Goal: Task Accomplishment & Management: Manage account settings

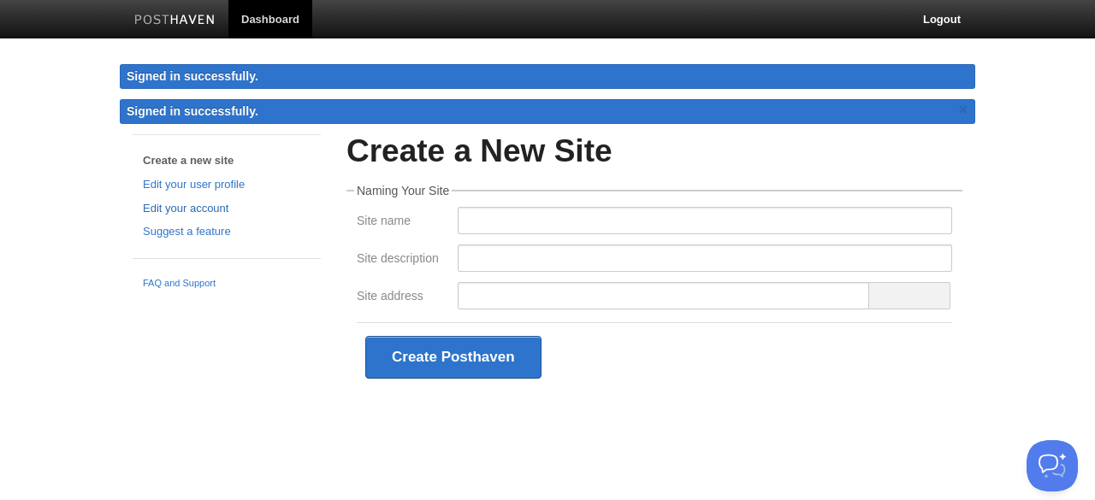
click at [209, 206] on link "Edit your account" at bounding box center [227, 209] width 168 height 18
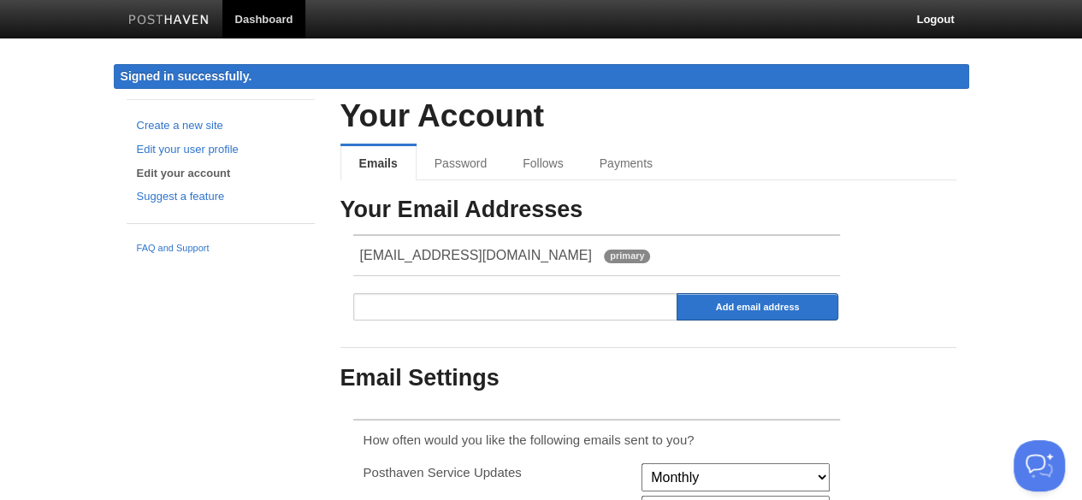
click at [259, 18] on link "Dashboard" at bounding box center [264, 19] width 84 height 38
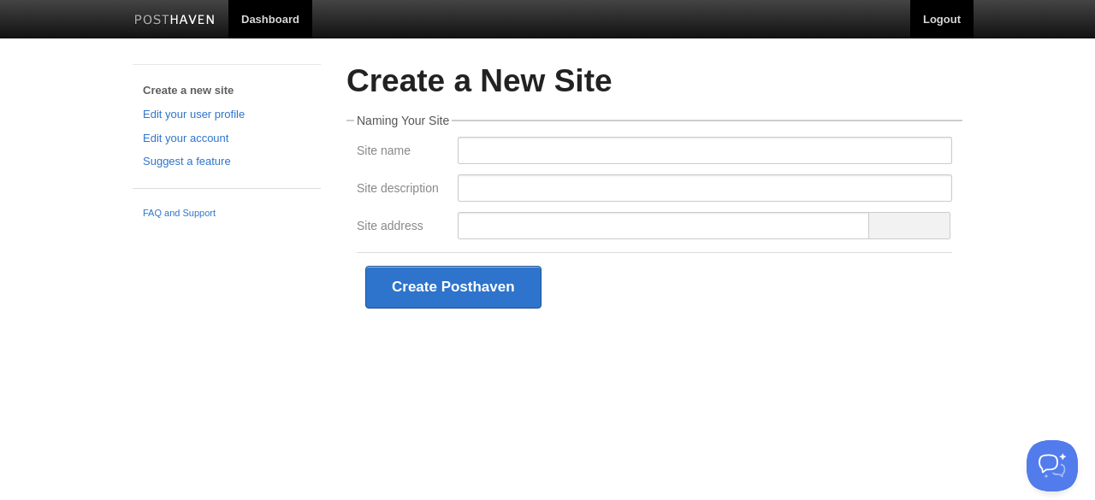
click at [927, 19] on link "Logout" at bounding box center [941, 19] width 63 height 38
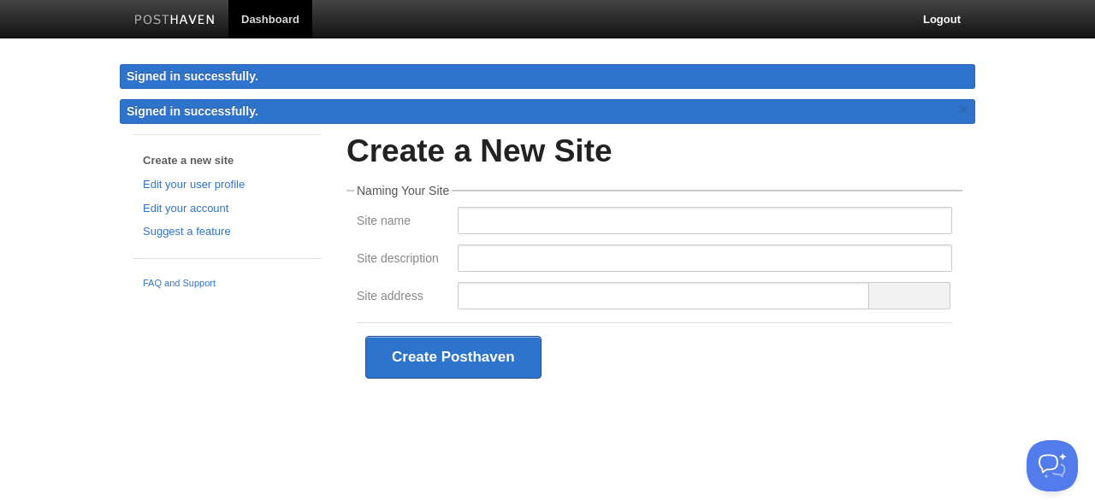
click at [209, 379] on div "Create a new site Edit your user profile Edit your account Suggest a feature FA…" at bounding box center [547, 288] width 855 height 309
click at [204, 20] on img at bounding box center [174, 21] width 81 height 13
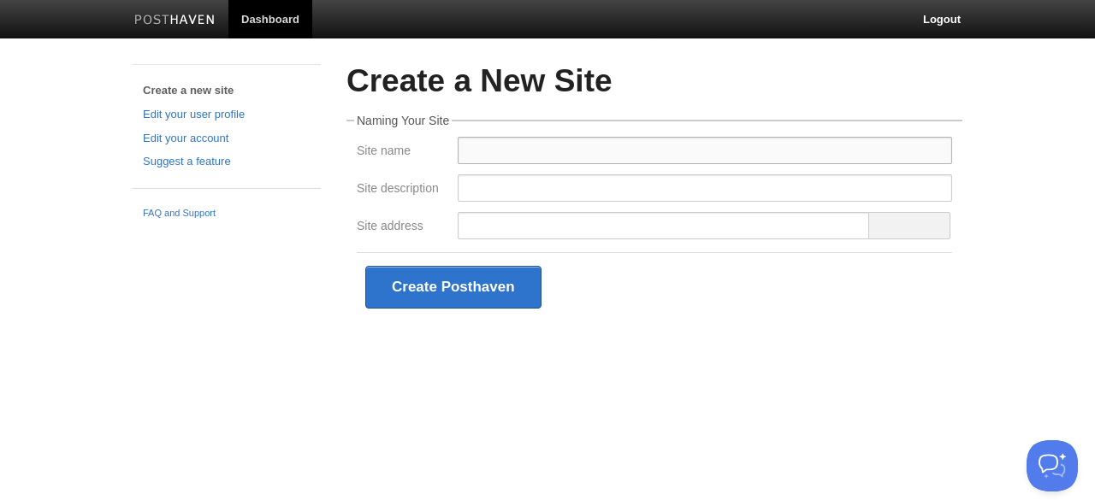
click at [463, 151] on input "Site name" at bounding box center [705, 150] width 494 height 27
click at [356, 121] on legend "Naming Your Site" at bounding box center [403, 121] width 98 height 12
click at [202, 134] on link "Edit your account" at bounding box center [227, 139] width 168 height 18
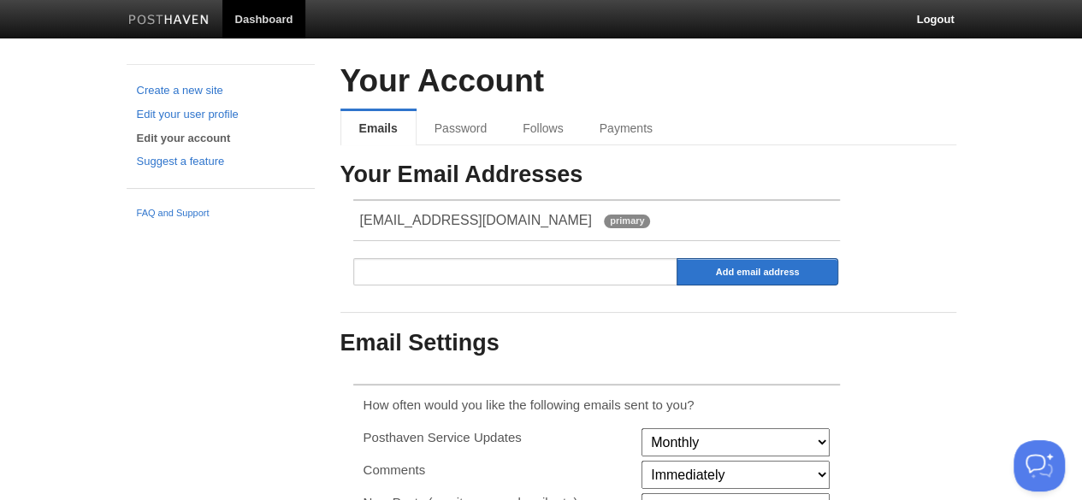
click at [421, 150] on div "Your Account Emails Password Follows Payments Your Email Addresses lambirisj@gm…" at bounding box center [648, 379] width 616 height 630
click at [452, 137] on link "Password" at bounding box center [463, 128] width 92 height 34
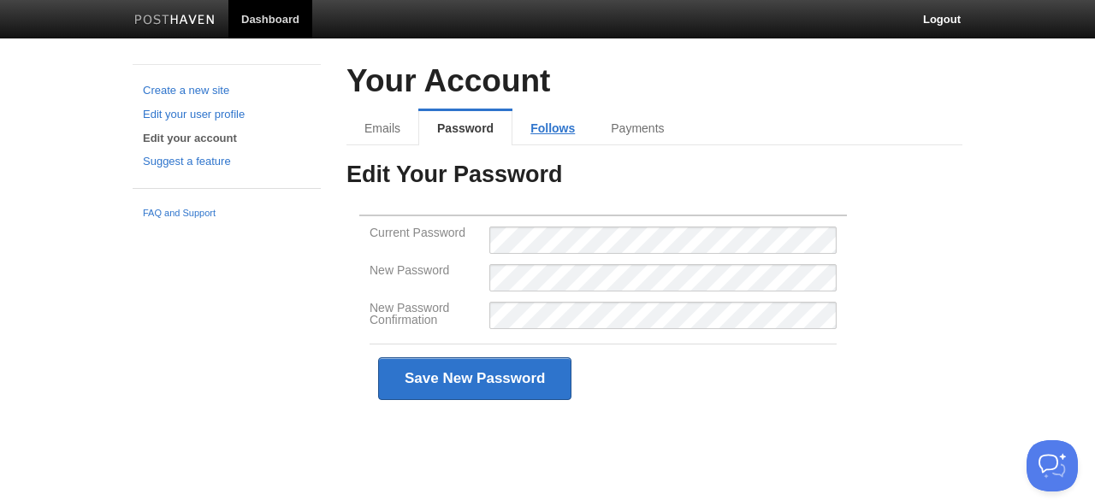
click at [563, 126] on link "Follows" at bounding box center [552, 128] width 80 height 34
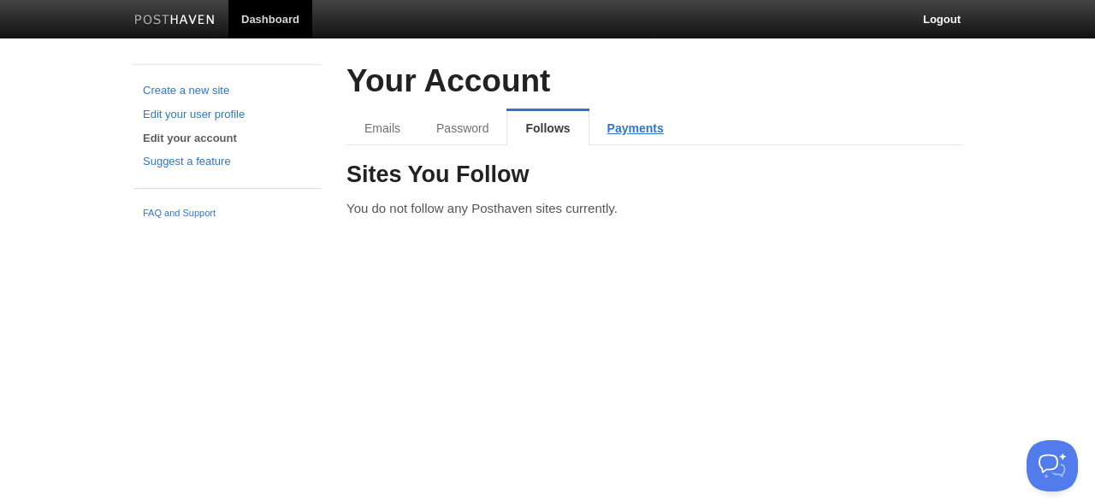
click at [676, 123] on link "Payments" at bounding box center [635, 128] width 92 height 34
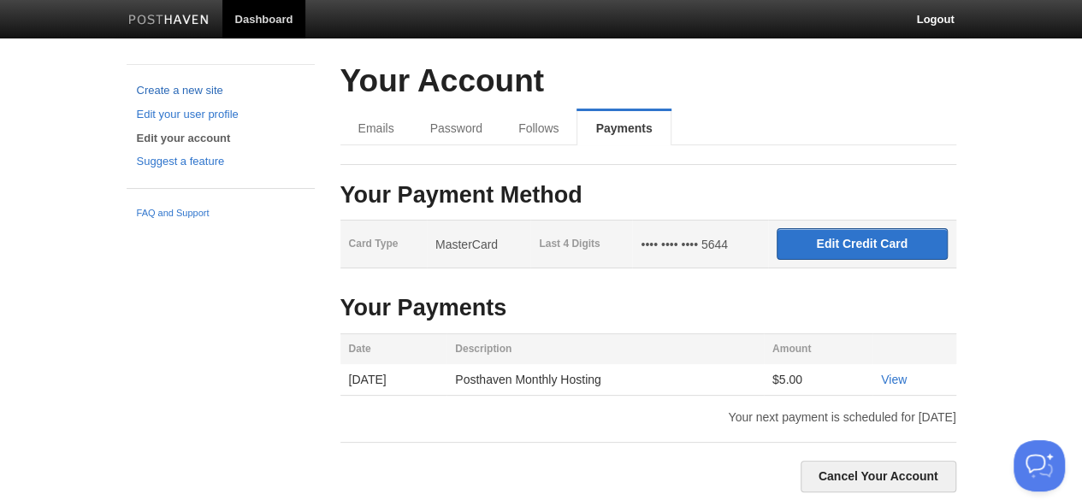
click at [181, 86] on link "Create a new site" at bounding box center [221, 91] width 168 height 18
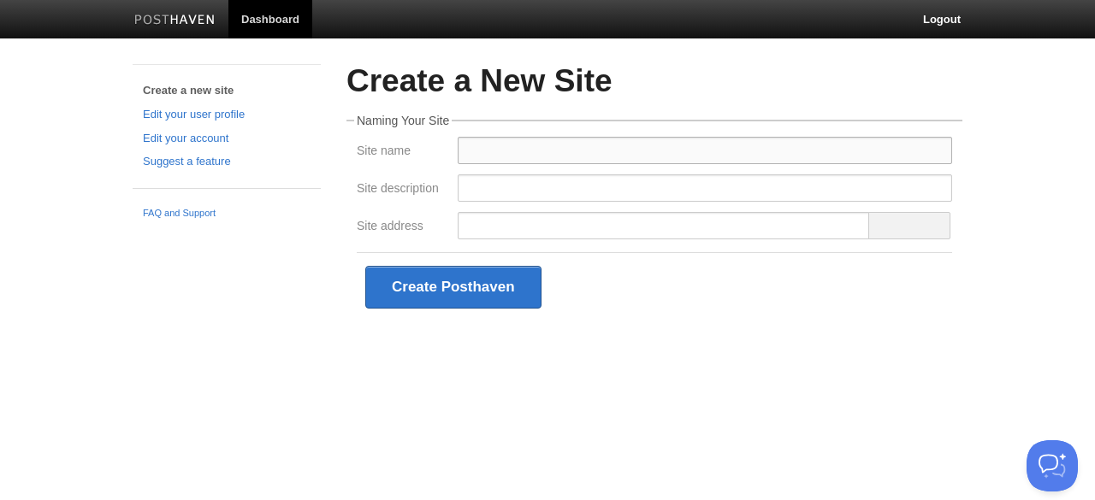
click at [529, 149] on input "Site name" at bounding box center [705, 150] width 494 height 27
type input "John Lambiris"
click at [482, 180] on input "Site description" at bounding box center [705, 187] width 494 height 27
click at [486, 182] on input "Site description" at bounding box center [705, 187] width 494 height 27
click at [488, 239] on div at bounding box center [664, 230] width 412 height 36
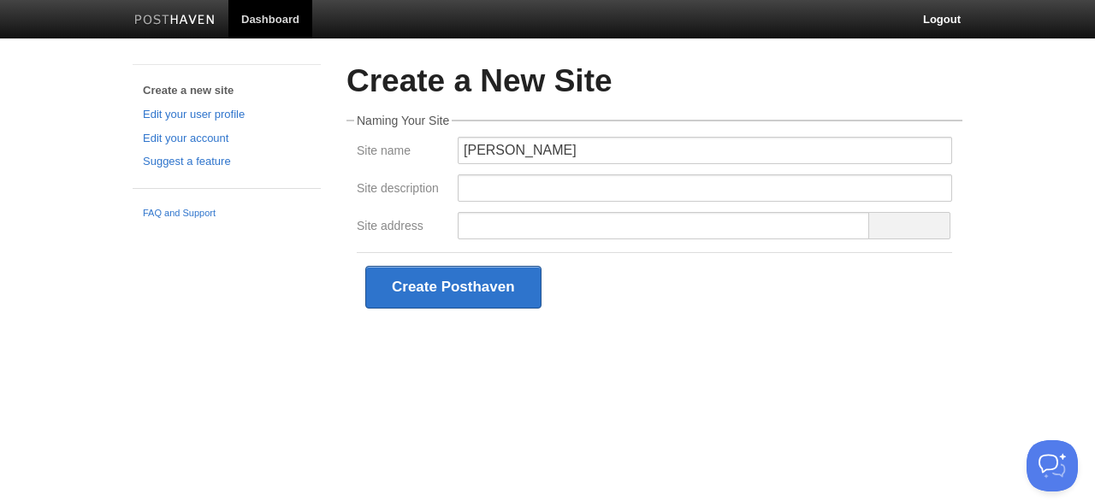
click at [475, 80] on h2 "Create a New Site" at bounding box center [654, 81] width 616 height 35
click at [190, 210] on link "FAQ and Support" at bounding box center [227, 213] width 168 height 15
click at [499, 179] on input "Site description" at bounding box center [705, 187] width 494 height 27
click at [488, 222] on input "Site address" at bounding box center [664, 225] width 412 height 27
paste input "https://john-lambiris.posthaven.com/"
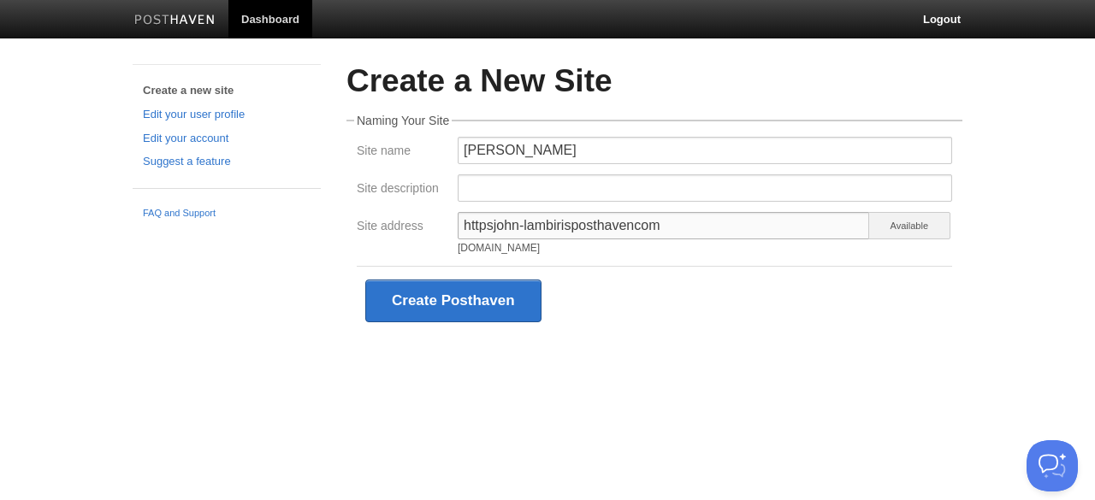
drag, startPoint x: 493, startPoint y: 222, endPoint x: 432, endPoint y: 234, distance: 62.7
click at [432, 234] on div "Site address httpsjohn-lambirisposthavencom httpsjohn-lambirisposthavencom.post…" at bounding box center [655, 237] width 606 height 50
drag, startPoint x: 647, startPoint y: 233, endPoint x: 556, endPoint y: 233, distance: 90.7
click at [556, 233] on input "john-lambirisposthavencom" at bounding box center [664, 225] width 412 height 27
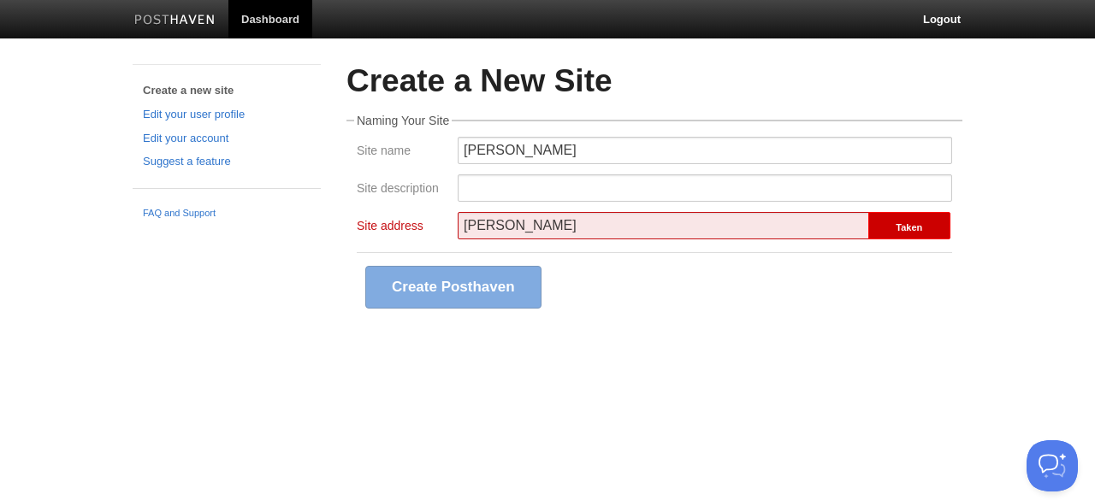
type input "john-lambiris"
click at [570, 373] on html "Dashboard Logout Create a new site Edit your user profile Edit your account Sug…" at bounding box center [547, 186] width 1095 height 373
click at [222, 284] on div "Create a new site Edit your user profile Edit your account Suggest a feature FA…" at bounding box center [547, 218] width 855 height 309
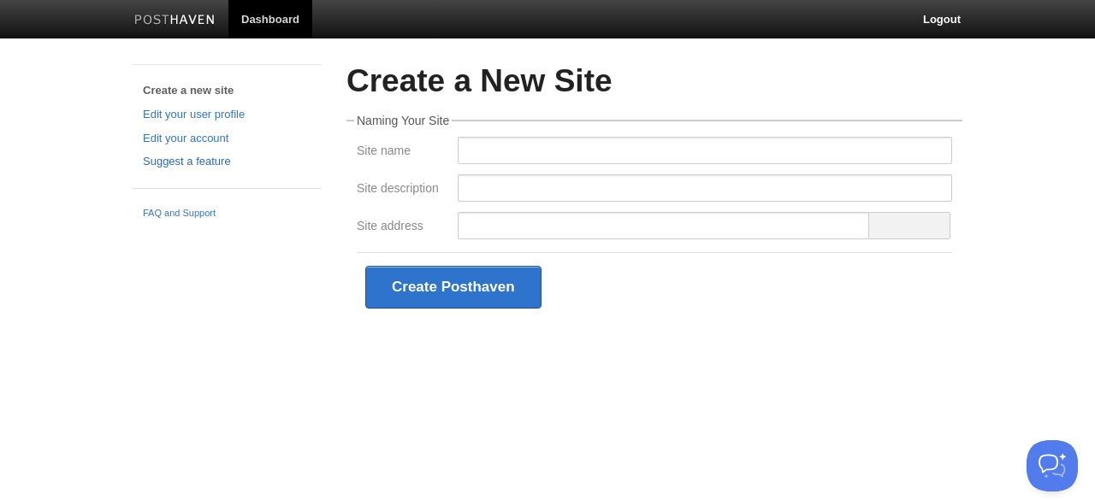
click at [175, 163] on link "Suggest a feature" at bounding box center [227, 162] width 168 height 18
click at [198, 118] on link "Edit your user profile" at bounding box center [227, 115] width 168 height 18
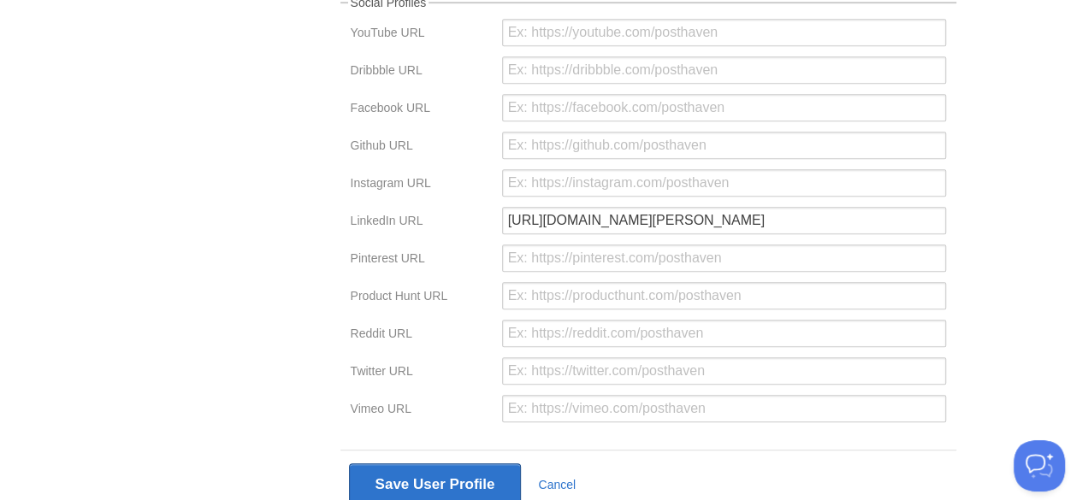
scroll to position [519, 0]
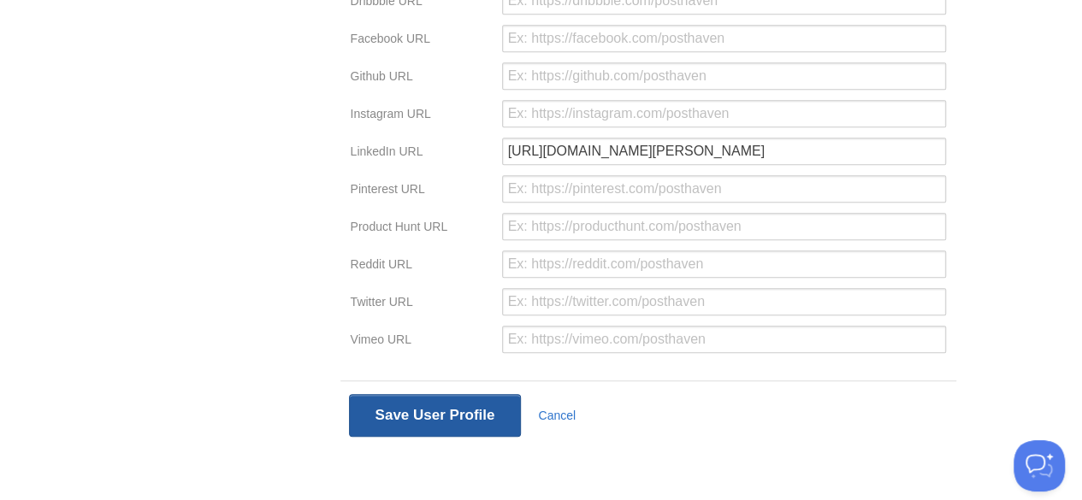
click at [407, 414] on button "Save User Profile" at bounding box center [435, 415] width 173 height 43
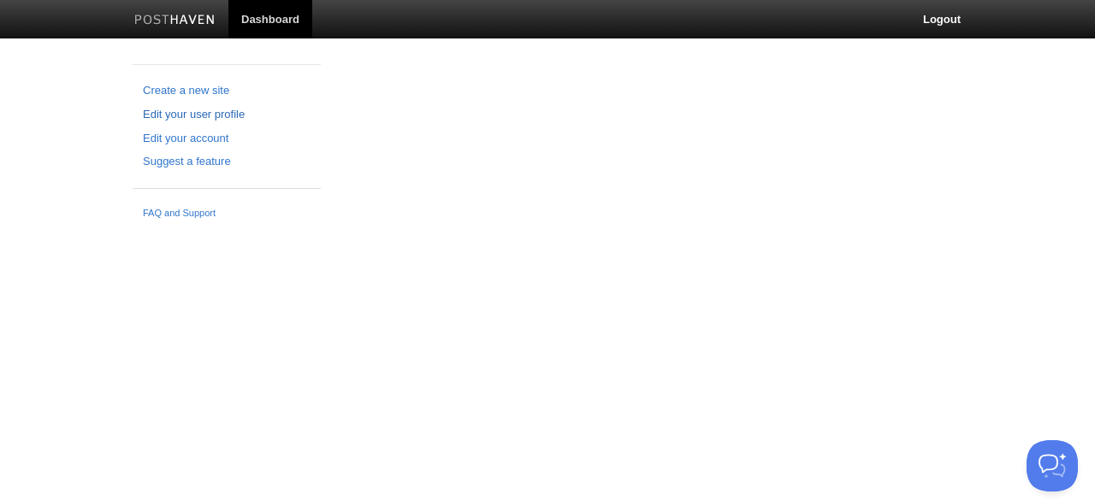
click at [190, 114] on link "Edit your user profile" at bounding box center [227, 115] width 168 height 18
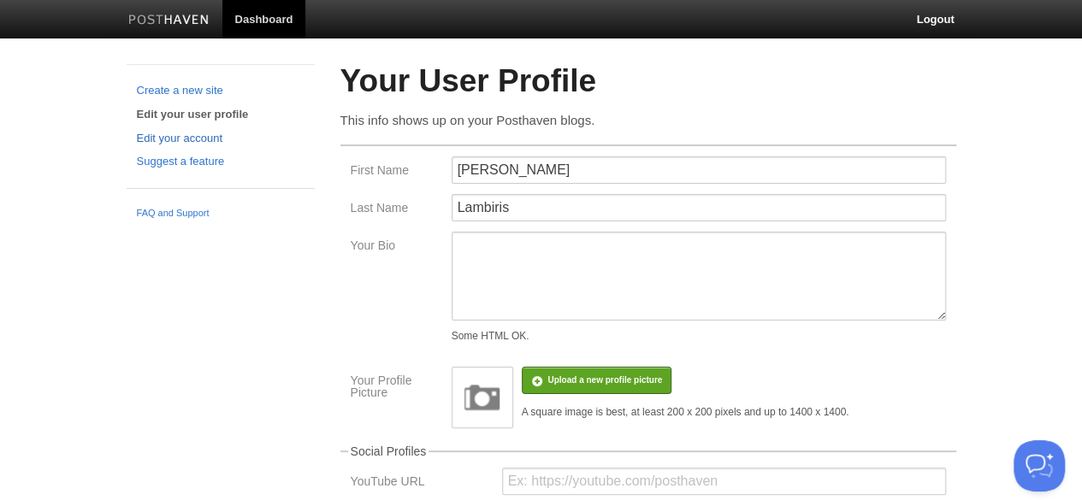
click at [178, 131] on link "Edit your account" at bounding box center [221, 139] width 168 height 18
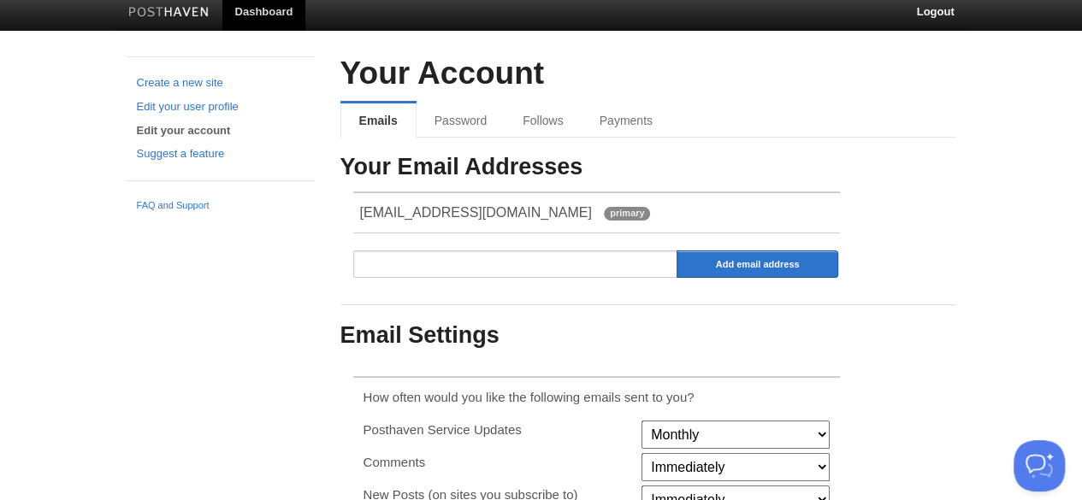
scroll to position [3, 0]
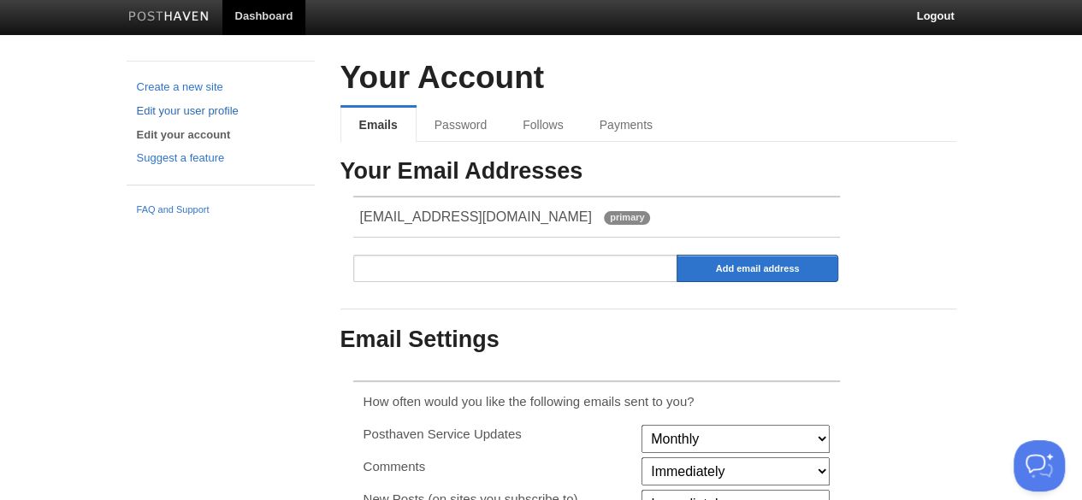
click at [186, 110] on link "Edit your user profile" at bounding box center [221, 112] width 168 height 18
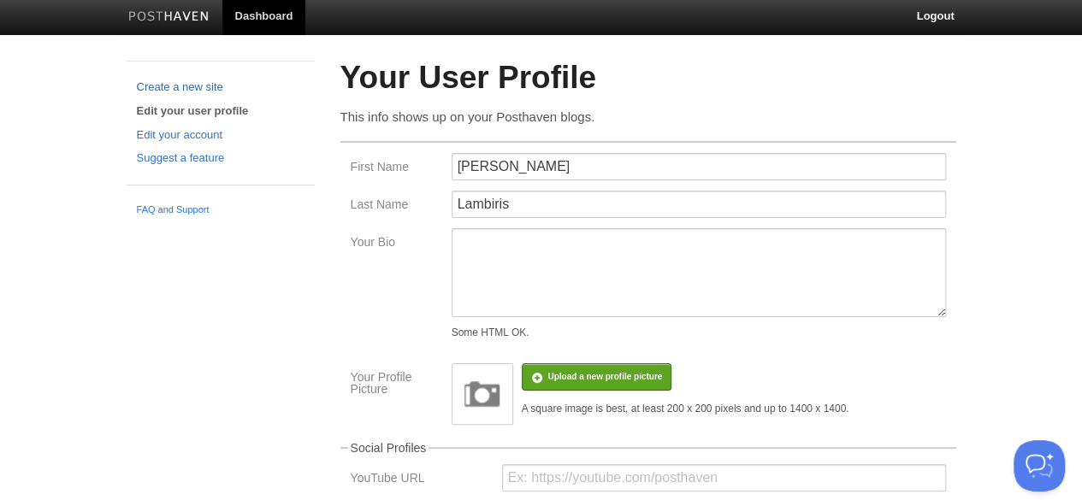
click at [176, 86] on link "Create a new site" at bounding box center [221, 88] width 168 height 18
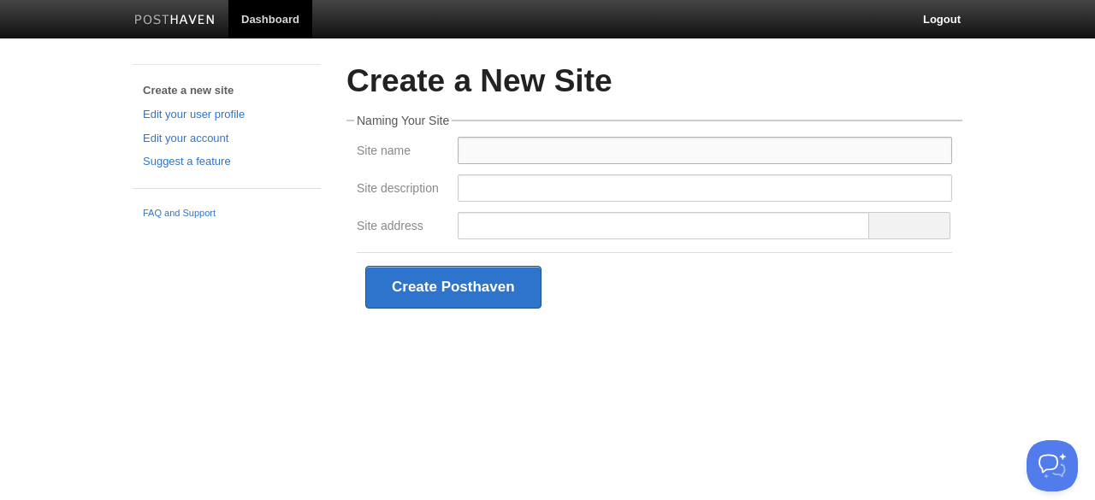
click at [497, 157] on input "Site name" at bounding box center [705, 150] width 494 height 27
type input "[PERSON_NAME]"
click at [498, 187] on input "Site description" at bounding box center [705, 187] width 494 height 27
click at [497, 186] on input "Site description" at bounding box center [705, 187] width 494 height 27
type input "Personal Site"
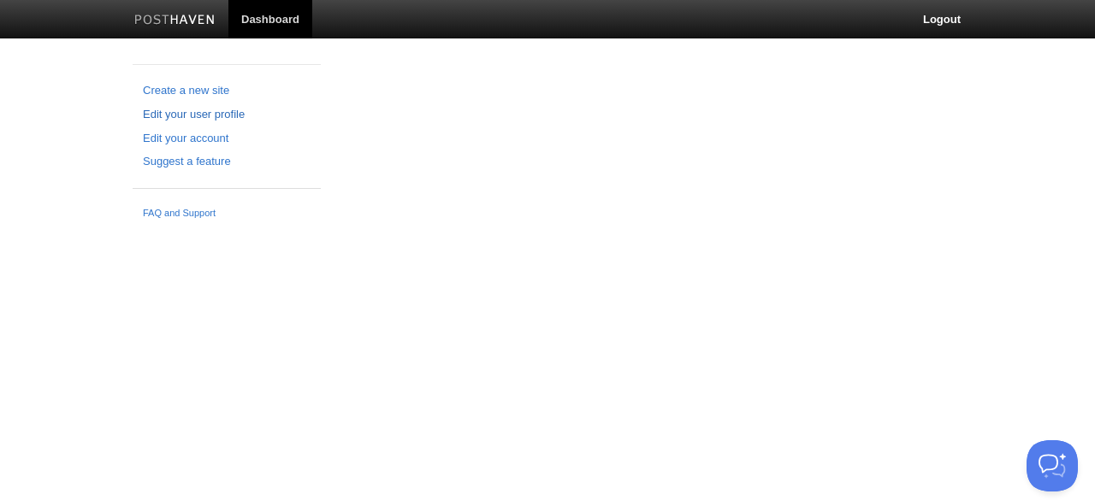
click at [186, 115] on link "Edit your user profile" at bounding box center [227, 115] width 168 height 18
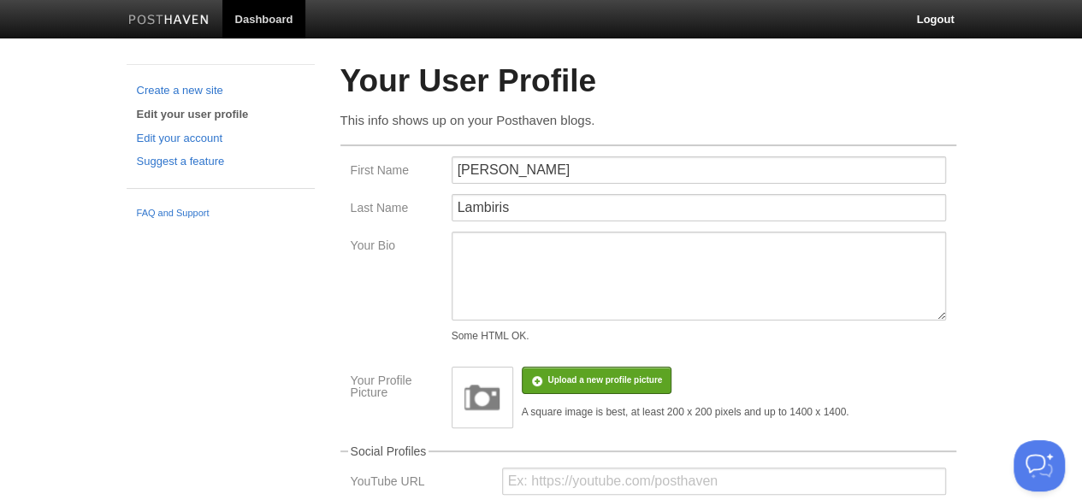
click at [296, 12] on link "Dashboard" at bounding box center [264, 19] width 84 height 38
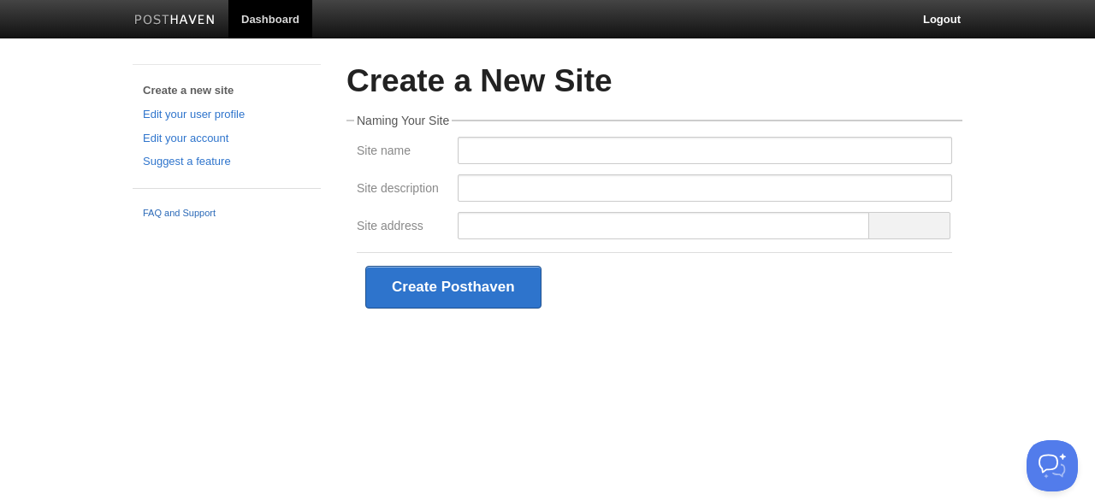
click at [168, 215] on link "FAQ and Support" at bounding box center [227, 213] width 168 height 15
click at [209, 140] on link "Edit your account" at bounding box center [227, 139] width 168 height 18
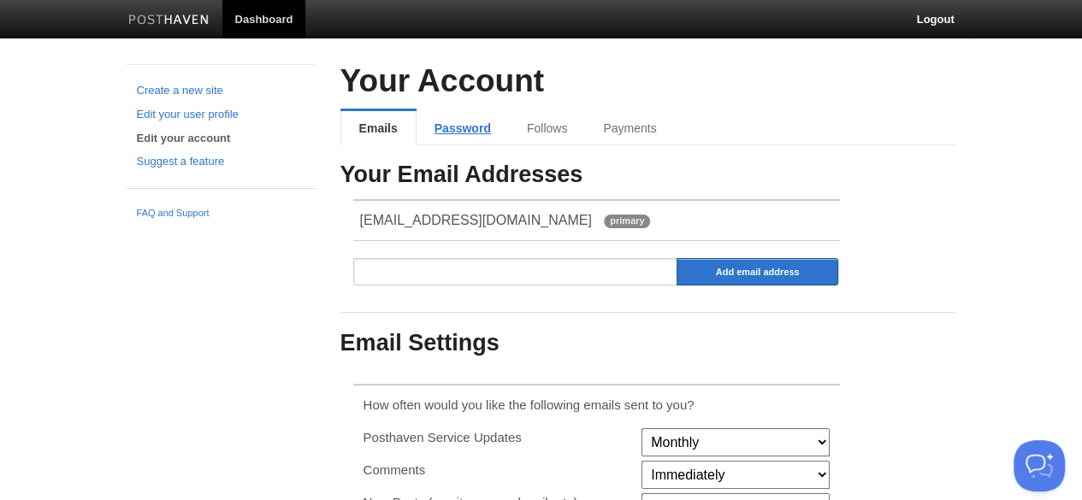
click at [464, 127] on link "Password" at bounding box center [463, 128] width 92 height 34
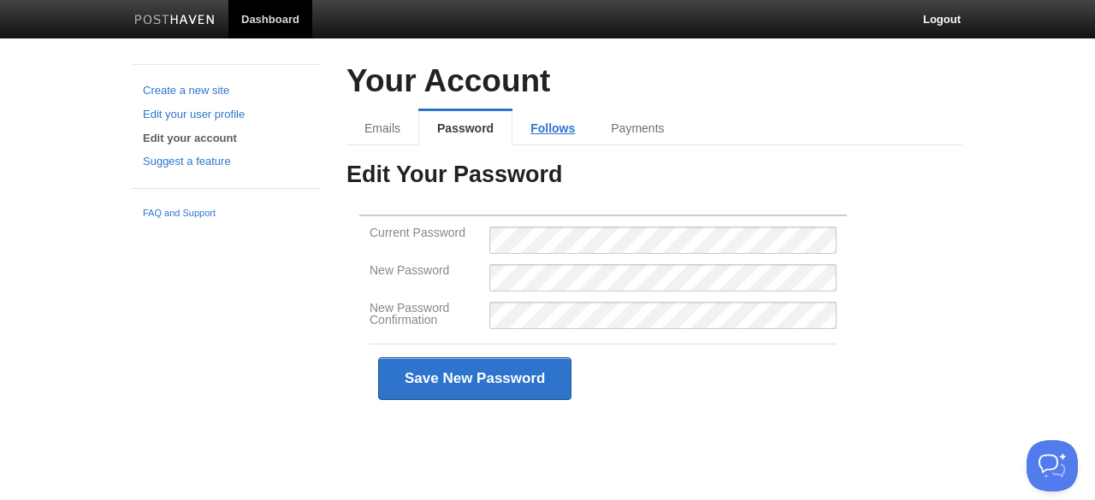
click at [540, 133] on link "Follows" at bounding box center [552, 128] width 80 height 34
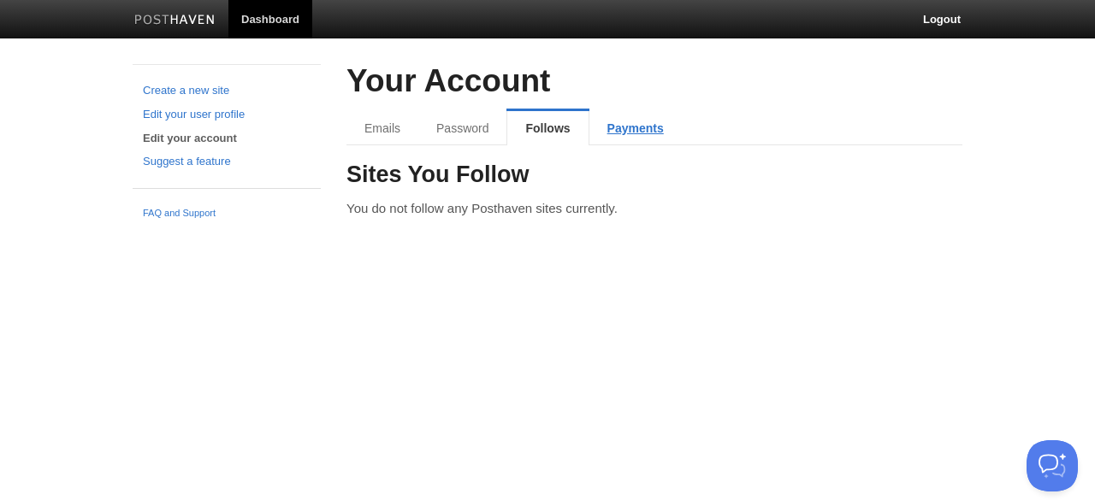
click at [631, 134] on link "Payments" at bounding box center [635, 128] width 92 height 34
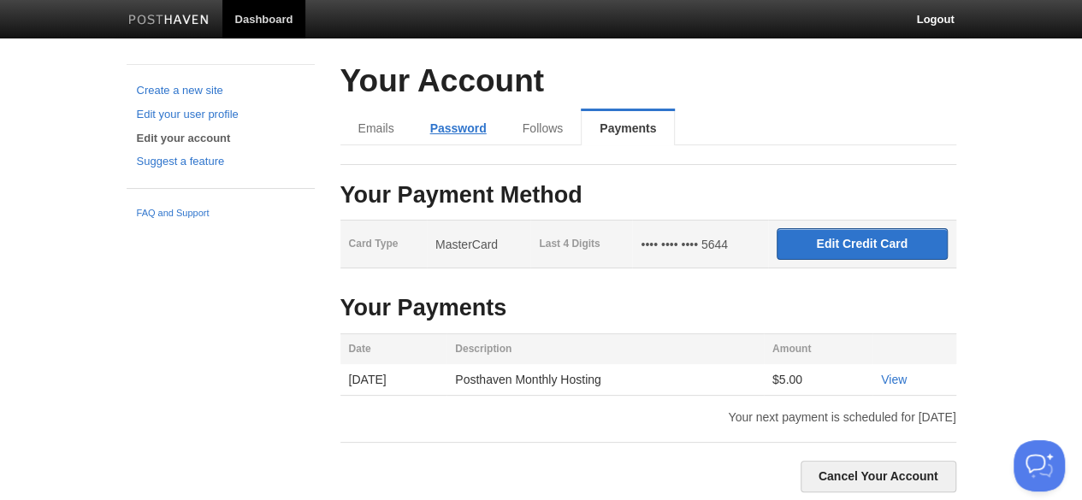
click at [490, 131] on link "Password" at bounding box center [458, 128] width 92 height 34
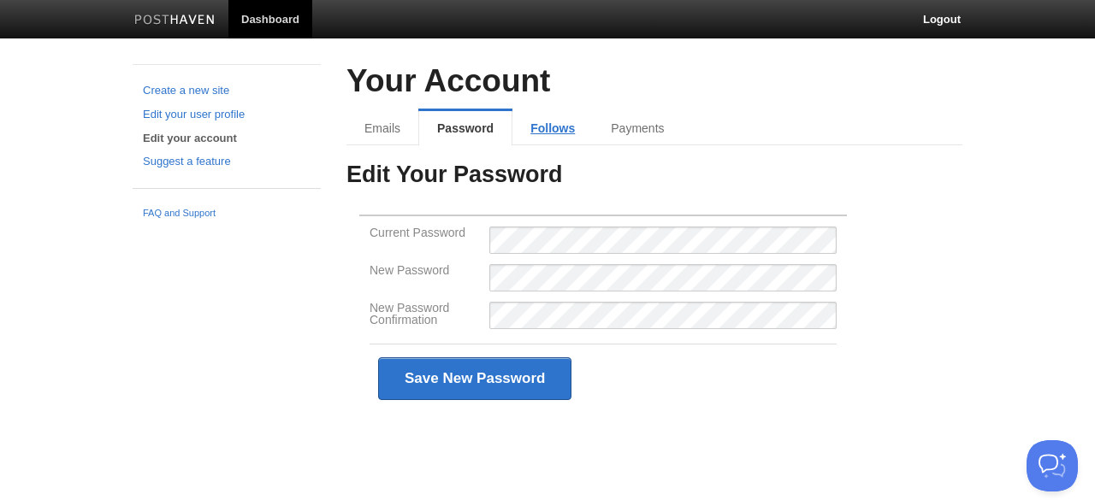
click at [545, 137] on link "Follows" at bounding box center [552, 128] width 80 height 34
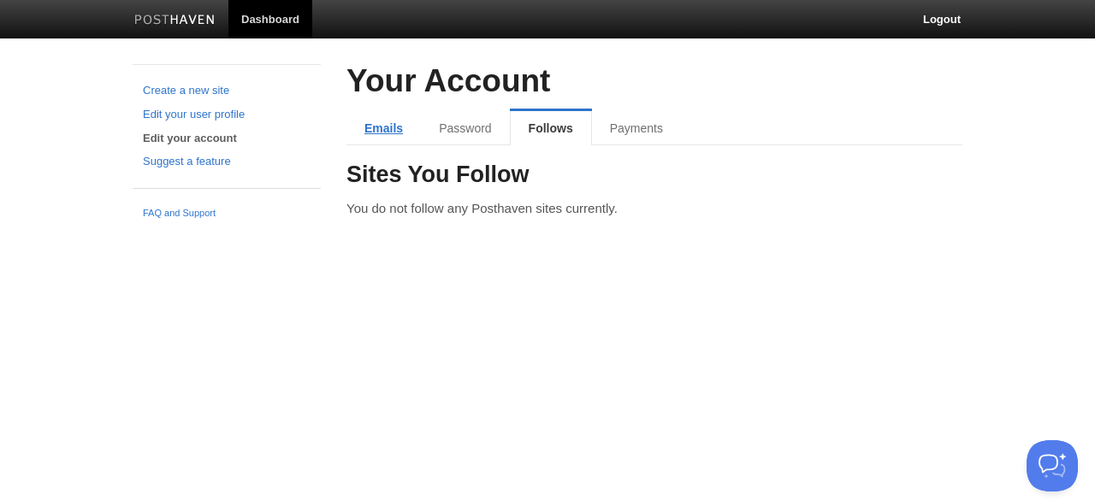
click at [393, 128] on link "Emails" at bounding box center [383, 128] width 74 height 34
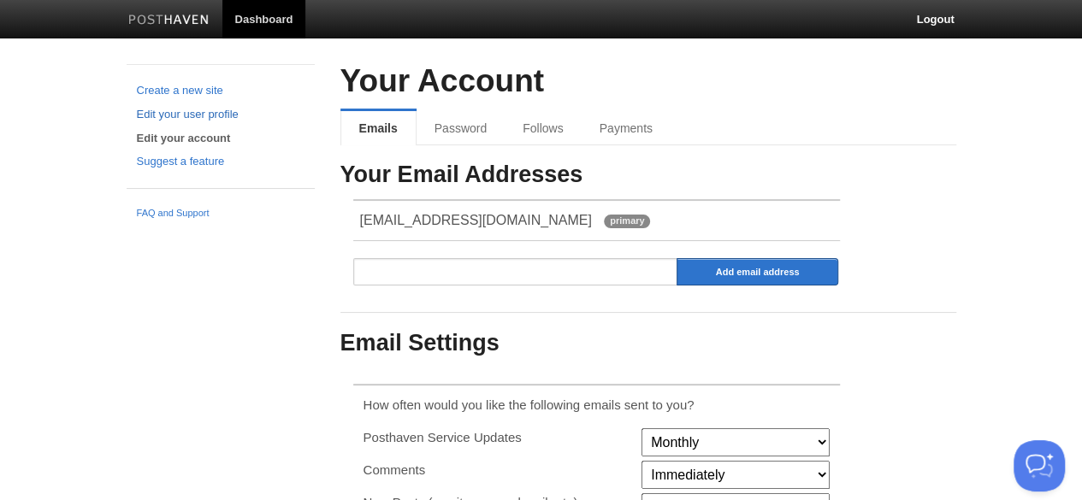
click at [194, 118] on link "Edit your user profile" at bounding box center [221, 115] width 168 height 18
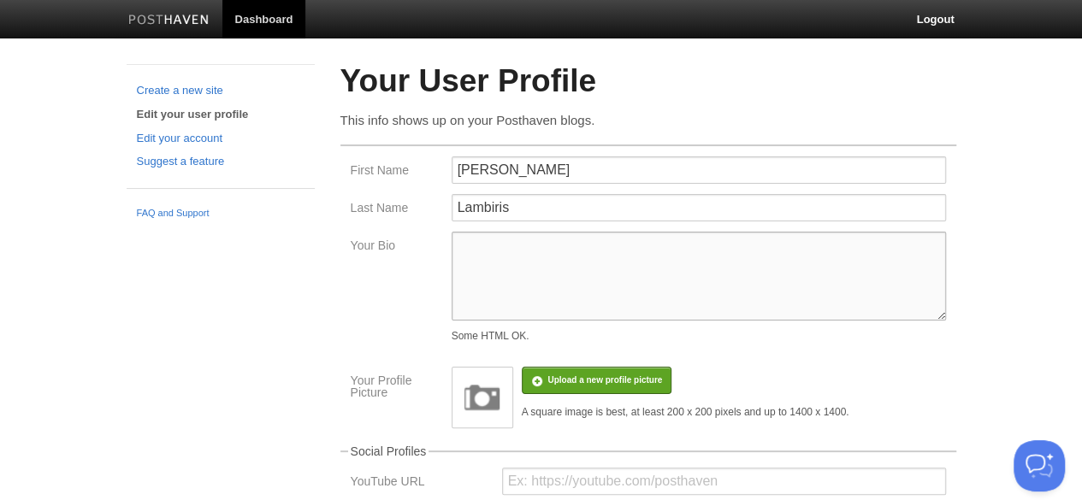
click at [645, 248] on textarea "Your Bio" at bounding box center [699, 276] width 494 height 89
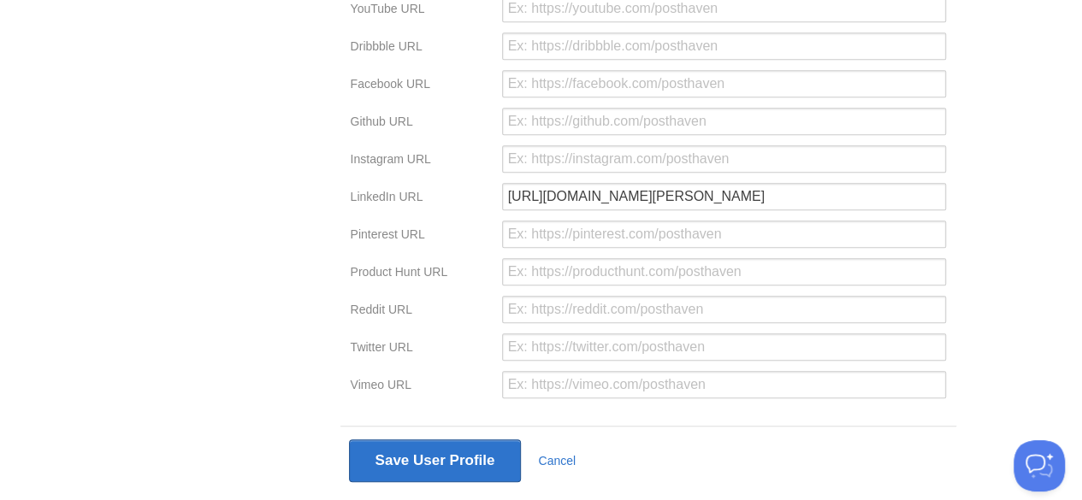
scroll to position [519, 0]
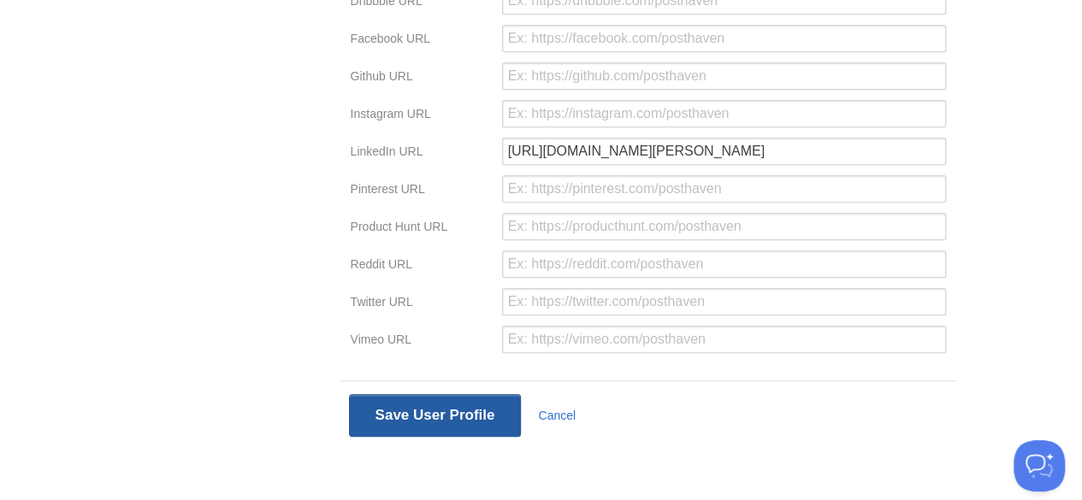
type textarea "John Lambiris"
click at [426, 421] on button "Save User Profile" at bounding box center [435, 415] width 173 height 43
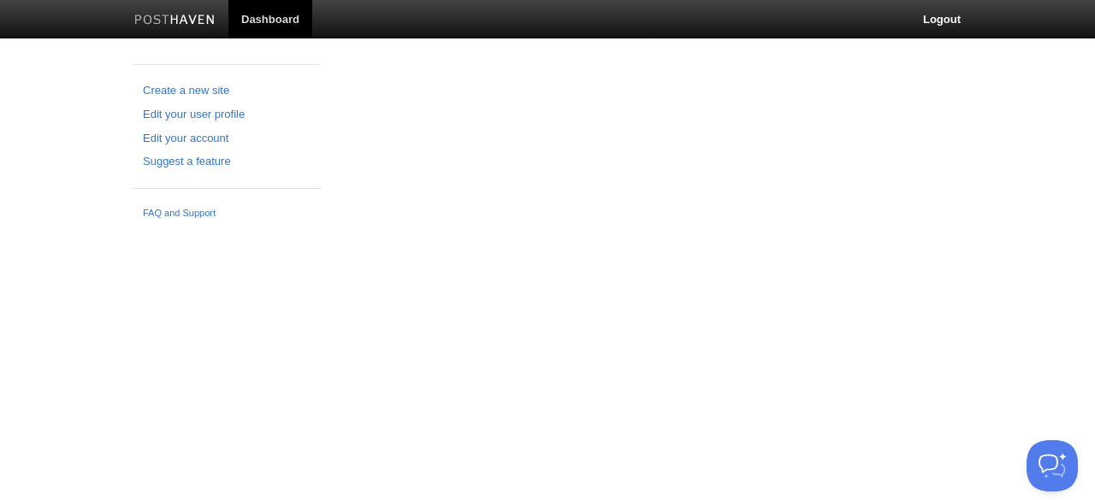
click at [857, 124] on div "Create a new site Edit your user profile Edit your account Suggest a feature FA…" at bounding box center [547, 145] width 855 height 163
drag, startPoint x: 857, startPoint y: 124, endPoint x: 872, endPoint y: 203, distance: 80.0
click at [872, 203] on div "Create a new site Edit your user profile Edit your account Suggest a feature FA…" at bounding box center [547, 145] width 855 height 163
click at [183, 208] on link "FAQ and Support" at bounding box center [227, 213] width 168 height 15
